Goal: Transaction & Acquisition: Purchase product/service

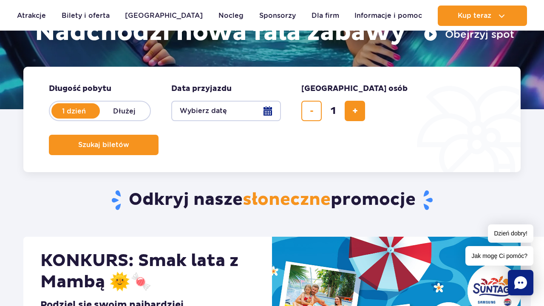
scroll to position [159, 0]
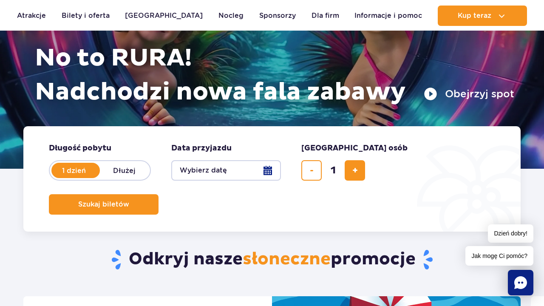
scroll to position [50, 0]
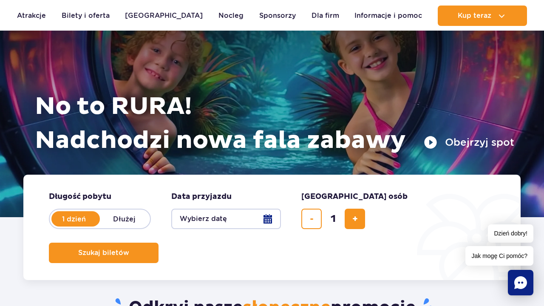
click at [231, 217] on button "Wybierz datę" at bounding box center [226, 219] width 110 height 20
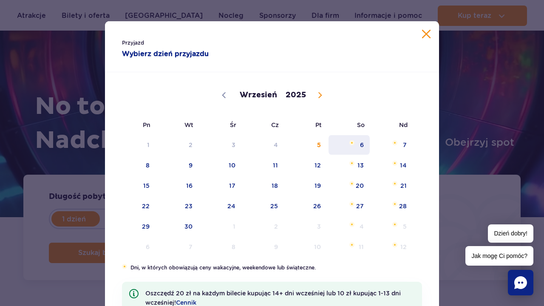
click at [362, 144] on span "6" at bounding box center [349, 145] width 43 height 20
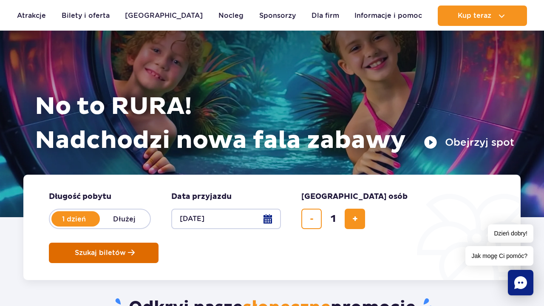
click at [158, 243] on button "Szukaj biletów" at bounding box center [104, 253] width 110 height 20
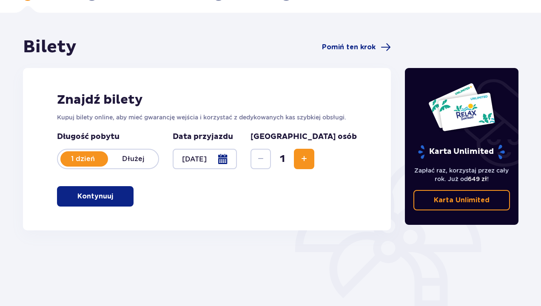
scroll to position [55, 0]
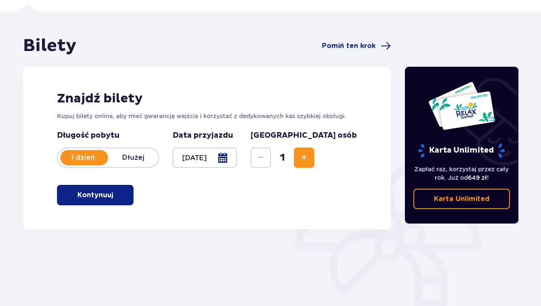
click at [99, 190] on button "Kontynuuj" at bounding box center [95, 195] width 76 height 20
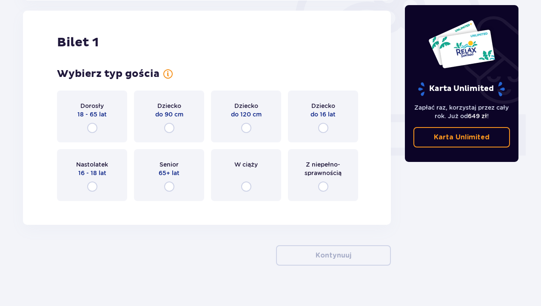
scroll to position [284, 0]
click at [341, 120] on div "Dziecko do 16 lat" at bounding box center [323, 116] width 70 height 52
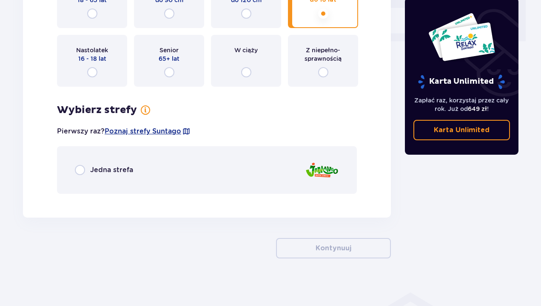
scroll to position [401, 0]
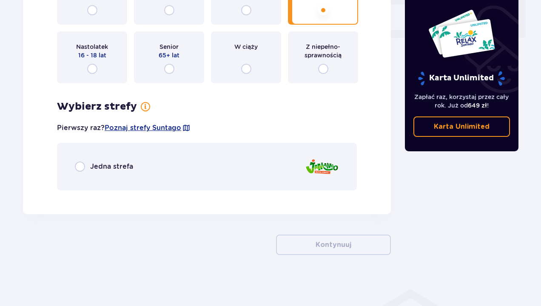
click at [97, 163] on p "Jedna strefa" at bounding box center [111, 166] width 43 height 9
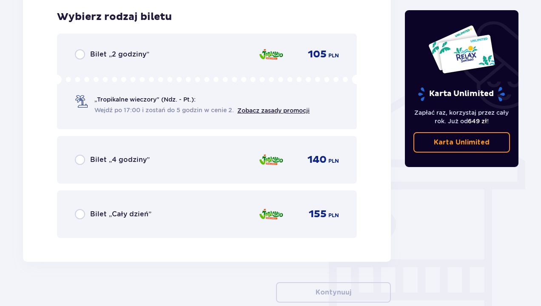
scroll to position [598, 0]
click at [130, 218] on p "Bilet „Cały dzień”" at bounding box center [120, 213] width 61 height 9
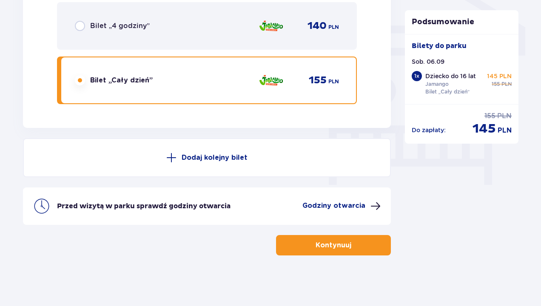
scroll to position [732, 0]
click at [340, 245] on p "Kontynuuj" at bounding box center [333, 244] width 36 height 9
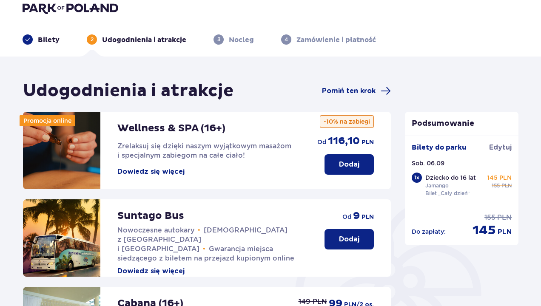
scroll to position [11, 0]
